Goal: Navigation & Orientation: Find specific page/section

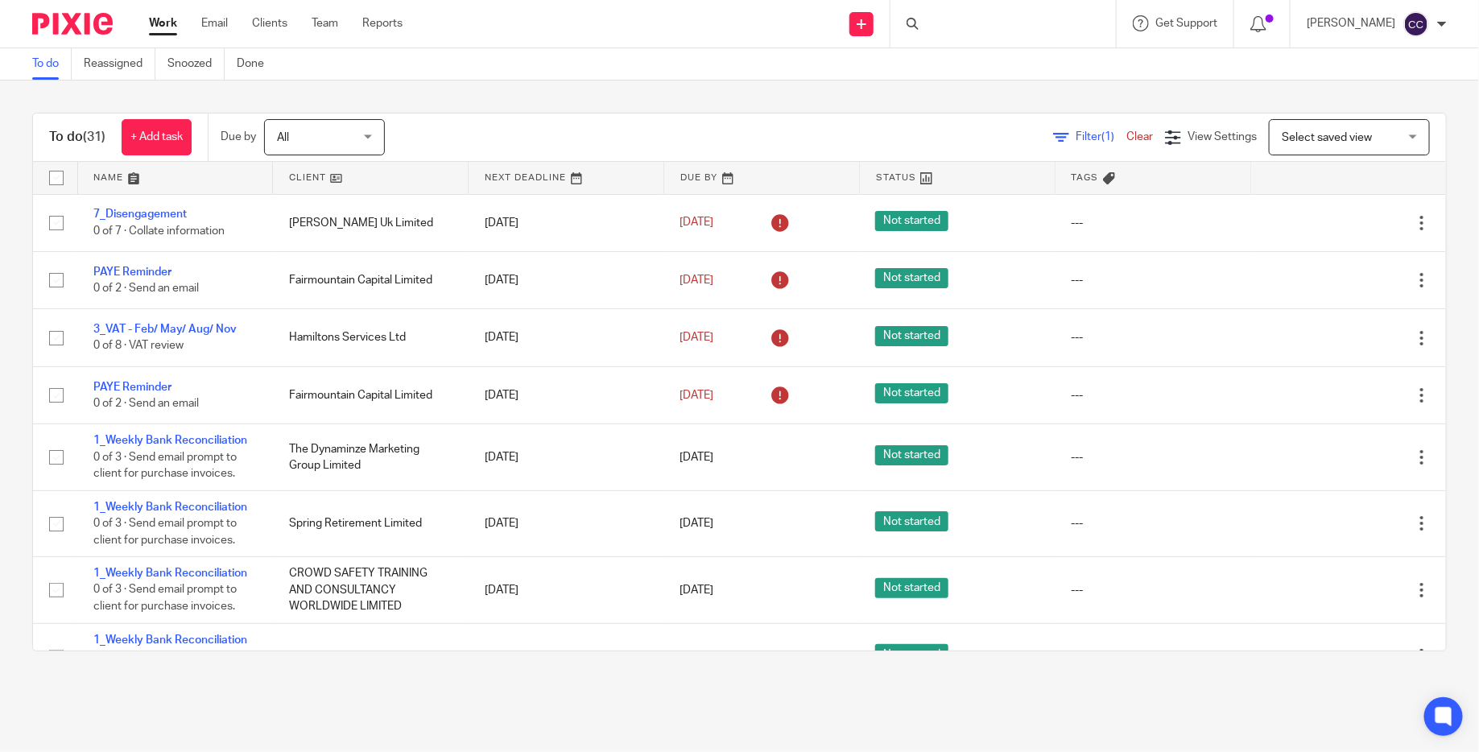
scroll to position [627, 0]
click at [94, 25] on img at bounding box center [72, 24] width 81 height 22
